Goal: Task Accomplishment & Management: Use online tool/utility

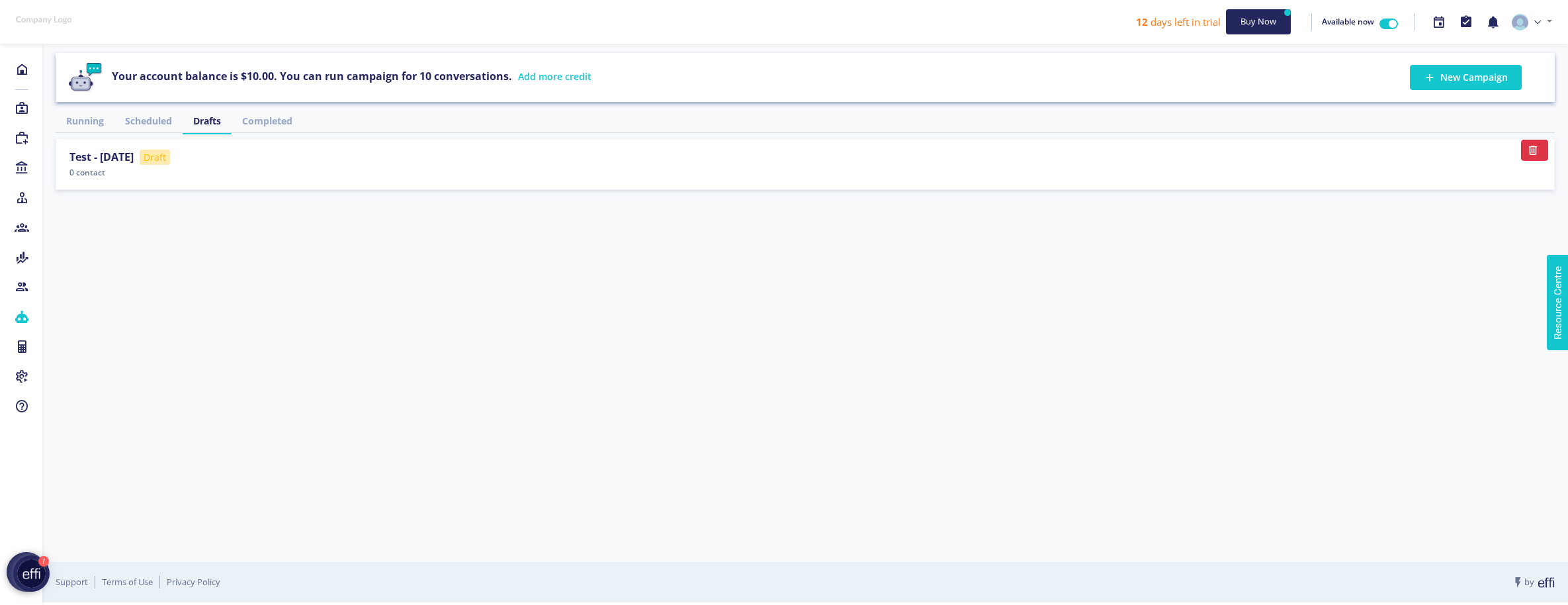
click at [1060, 335] on div "Your account balance is $10.00. You can run campaign for 10 conversations. Add …" at bounding box center [805, 304] width 1525 height 516
